Goal: Information Seeking & Learning: Find specific fact

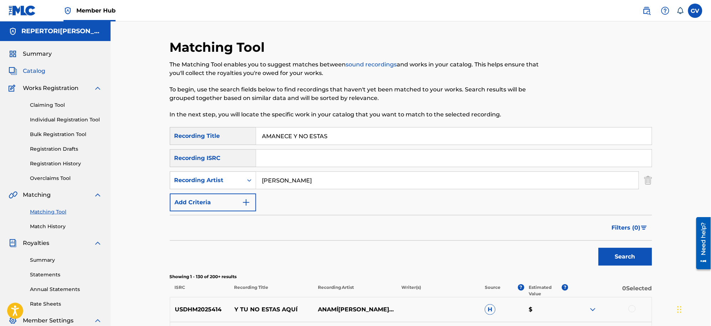
drag, startPoint x: 33, startPoint y: 72, endPoint x: 38, endPoint y: 74, distance: 5.2
click at [33, 72] on span "Catalog" at bounding box center [34, 71] width 22 height 9
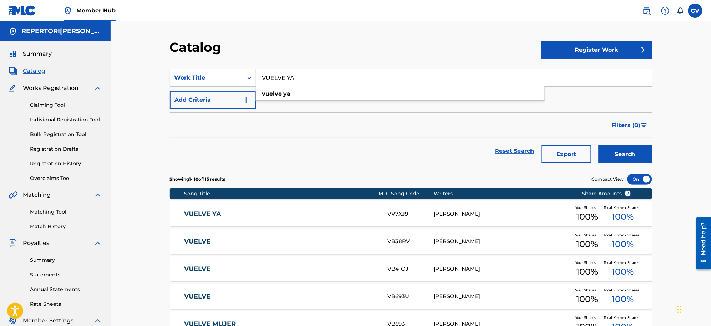
drag, startPoint x: 313, startPoint y: 82, endPoint x: 257, endPoint y: 76, distance: 56.8
click at [257, 76] on input "VUELVE YA" at bounding box center [454, 77] width 396 height 17
type input "EL [PERSON_NAME]"
click at [599, 145] on button "Search" at bounding box center [626, 154] width 54 height 18
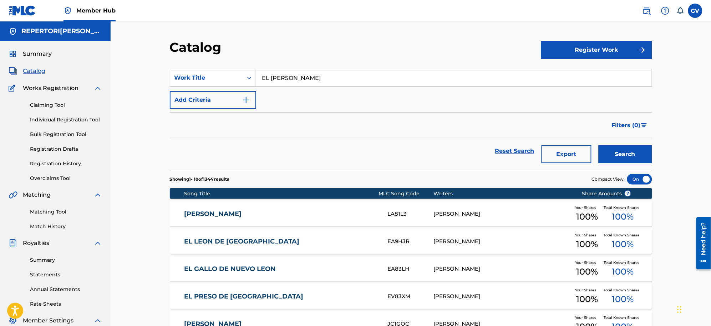
click at [399, 212] on div "LA81L3" at bounding box center [411, 214] width 46 height 8
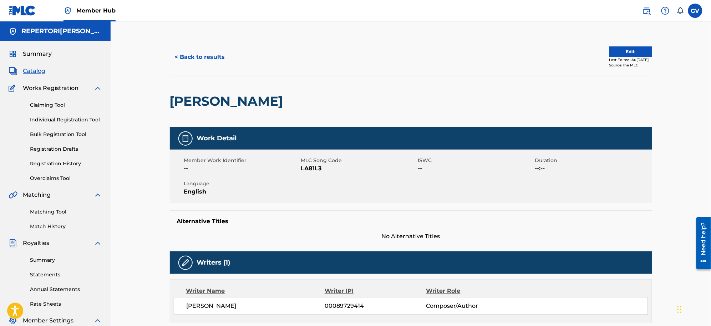
click at [33, 70] on span "Catalog" at bounding box center [34, 71] width 22 height 9
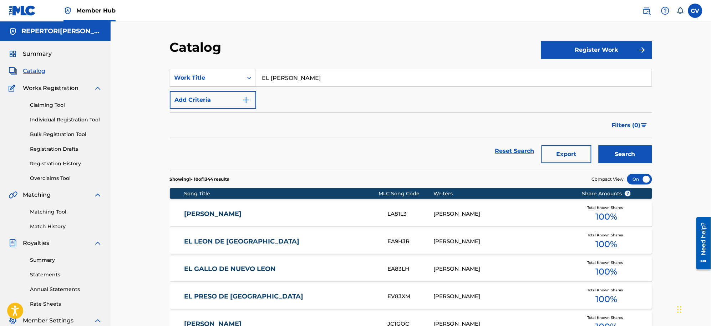
drag, startPoint x: 333, startPoint y: 81, endPoint x: 226, endPoint y: 71, distance: 107.1
click at [226, 71] on div "SearchWithCriteria07aa7b12-0770-4192-932c-f3efc482b041 Work Title EL [PERSON_NA…" at bounding box center [411, 78] width 483 height 18
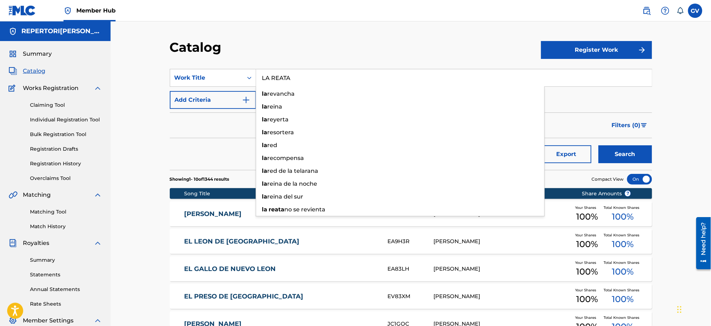
click at [599, 145] on button "Search" at bounding box center [626, 154] width 54 height 18
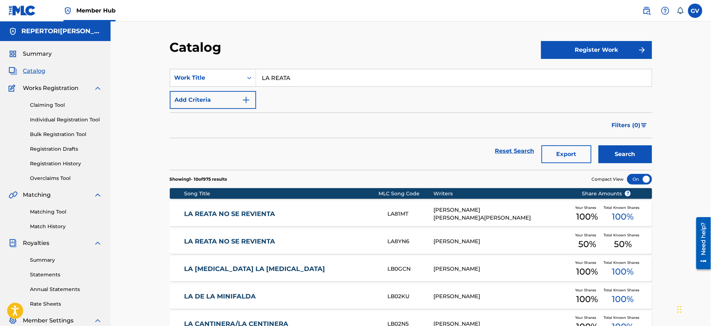
drag, startPoint x: 302, startPoint y: 80, endPoint x: 195, endPoint y: 89, distance: 107.4
click at [195, 89] on div "SearchWithCriteria07aa7b12-0770-4192-932c-f3efc482b041 Work Title LA REATA Add …" at bounding box center [411, 89] width 483 height 40
type input "LA RIATA"
click at [599, 145] on button "Search" at bounding box center [626, 154] width 54 height 18
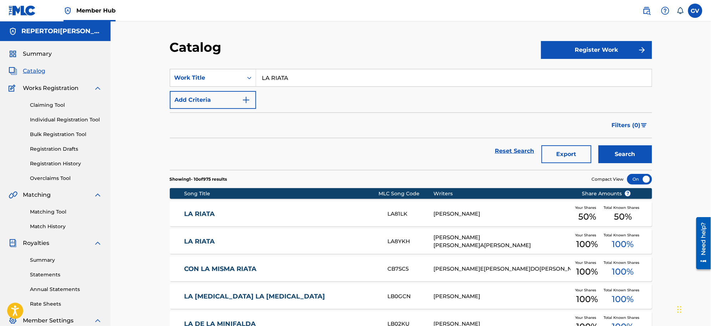
click at [209, 239] on link "LA RIATA" at bounding box center [281, 241] width 194 height 8
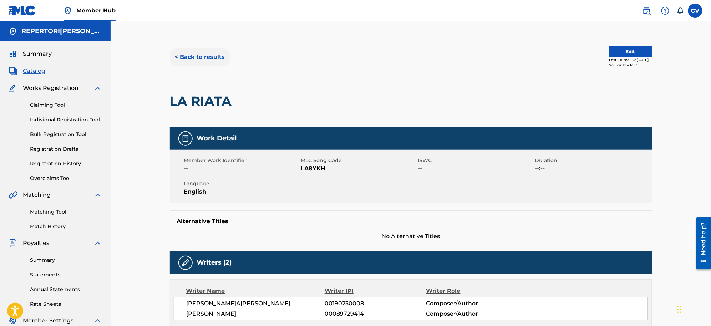
click at [182, 52] on button "< Back to results" at bounding box center [200, 57] width 60 height 18
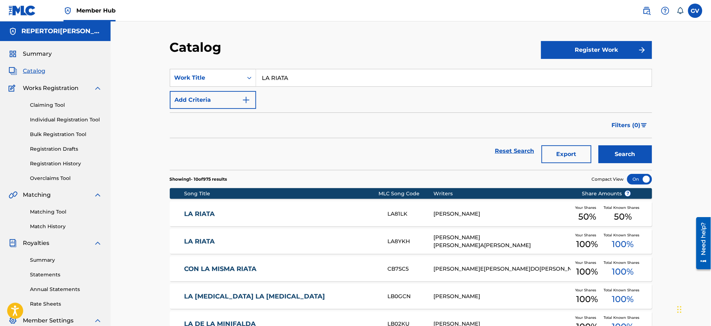
click at [200, 210] on link "LA RIATA" at bounding box center [281, 214] width 194 height 8
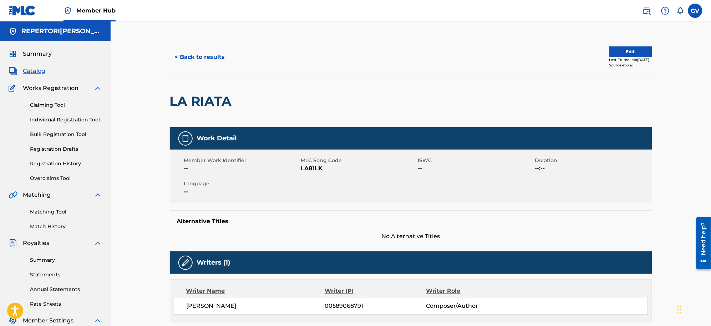
click at [35, 70] on span "Catalog" at bounding box center [34, 71] width 22 height 9
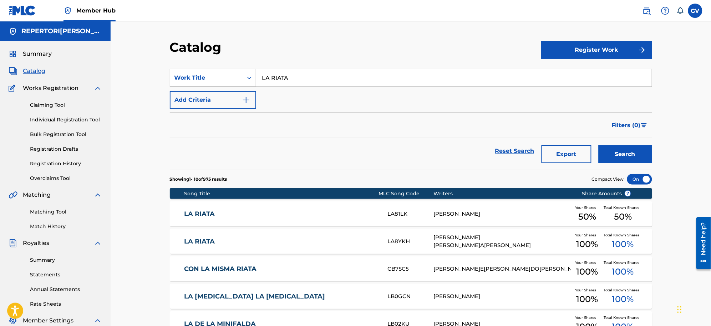
drag, startPoint x: 306, startPoint y: 81, endPoint x: 234, endPoint y: 77, distance: 71.5
click at [236, 77] on div "SearchWithCriteria07aa7b12-0770-4192-932c-f3efc482b041 Work Title LA RIATA" at bounding box center [411, 78] width 483 height 18
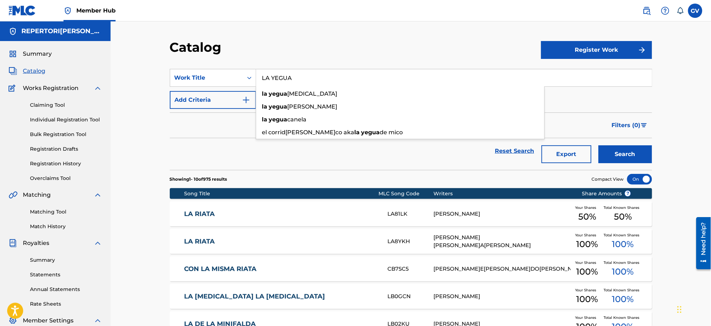
type input "LA YEGUA"
click at [599, 145] on button "Search" at bounding box center [626, 154] width 54 height 18
